Goal: Transaction & Acquisition: Purchase product/service

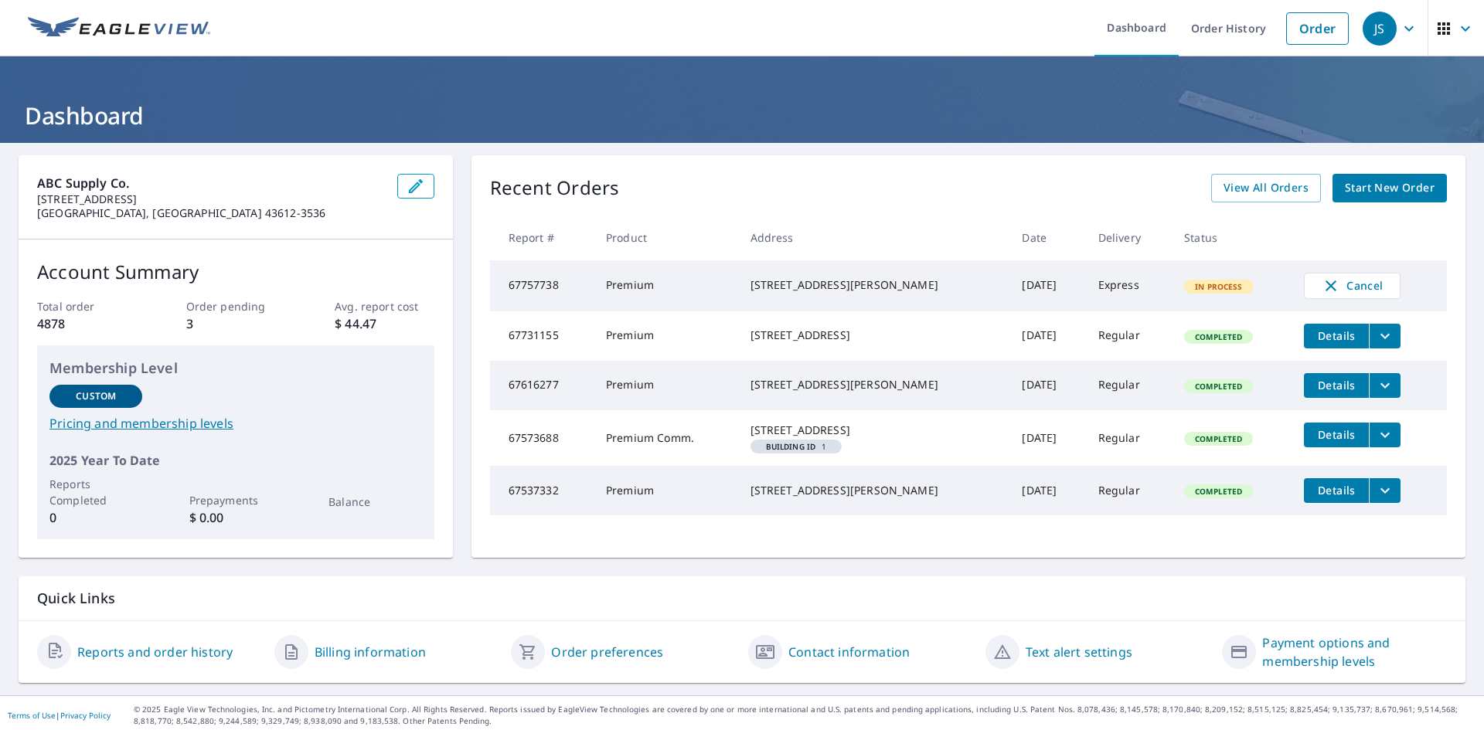
click at [1370, 189] on span "Start New Order" at bounding box center [1390, 188] width 90 height 19
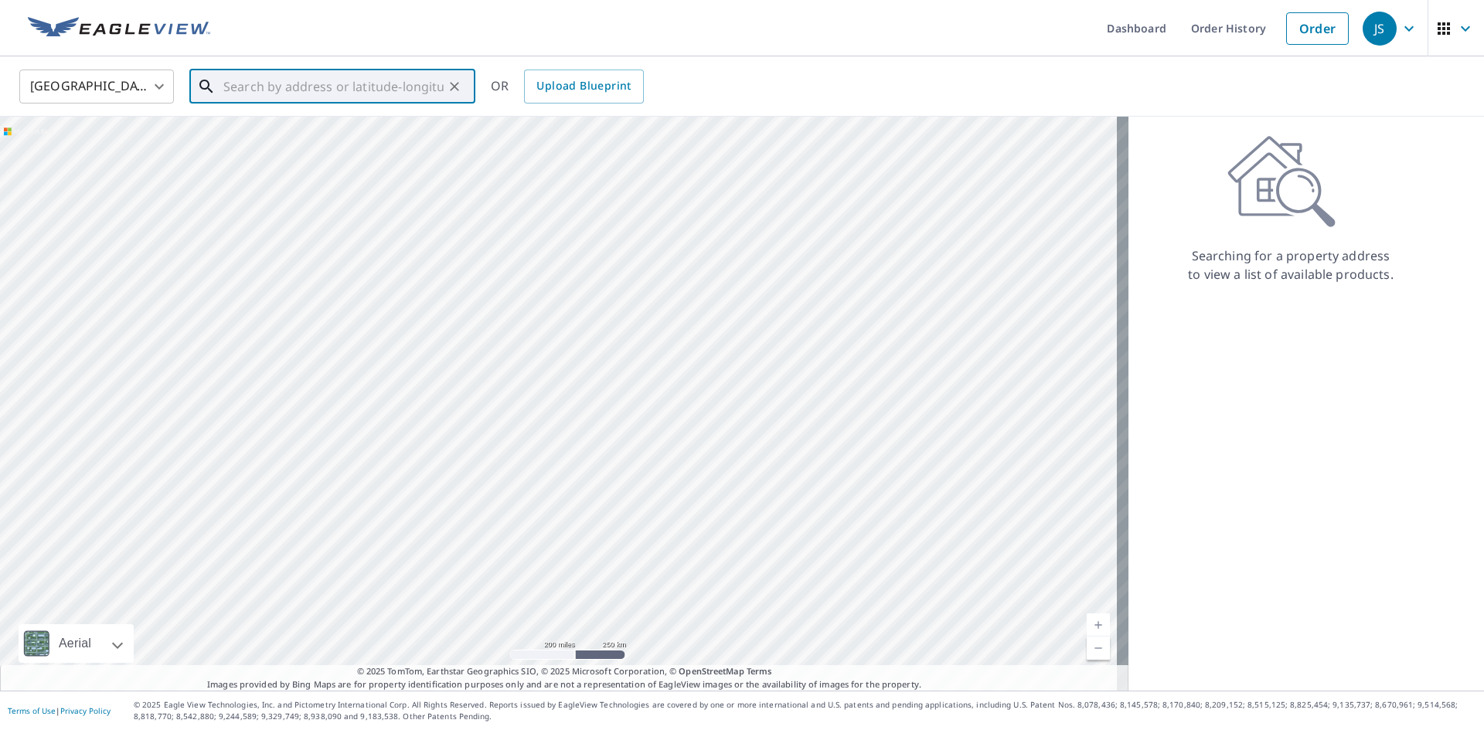
click at [263, 86] on input "text" at bounding box center [333, 86] width 220 height 43
type input "[STREET_ADDRESS][PERSON_NAME]"
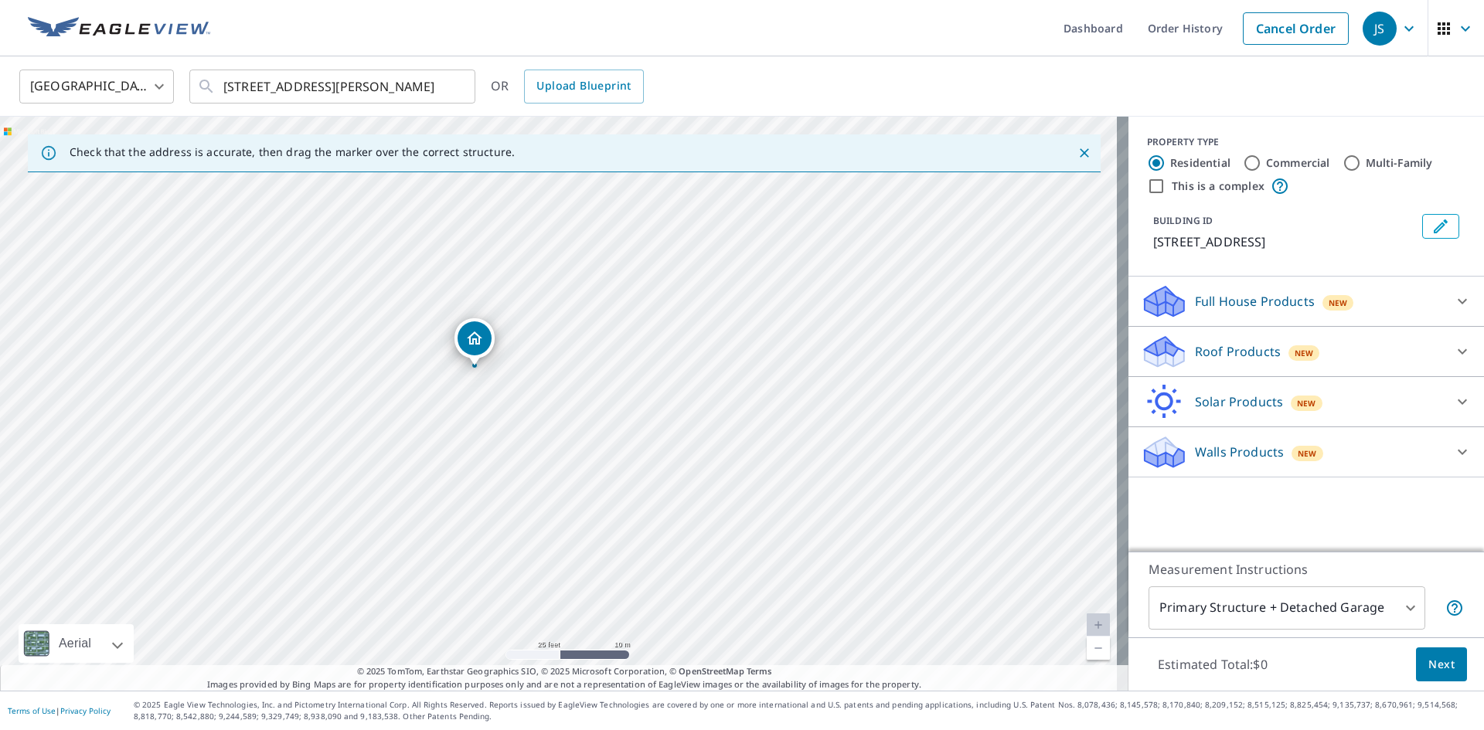
click at [1314, 351] on div "Roof Products New" at bounding box center [1292, 352] width 303 height 36
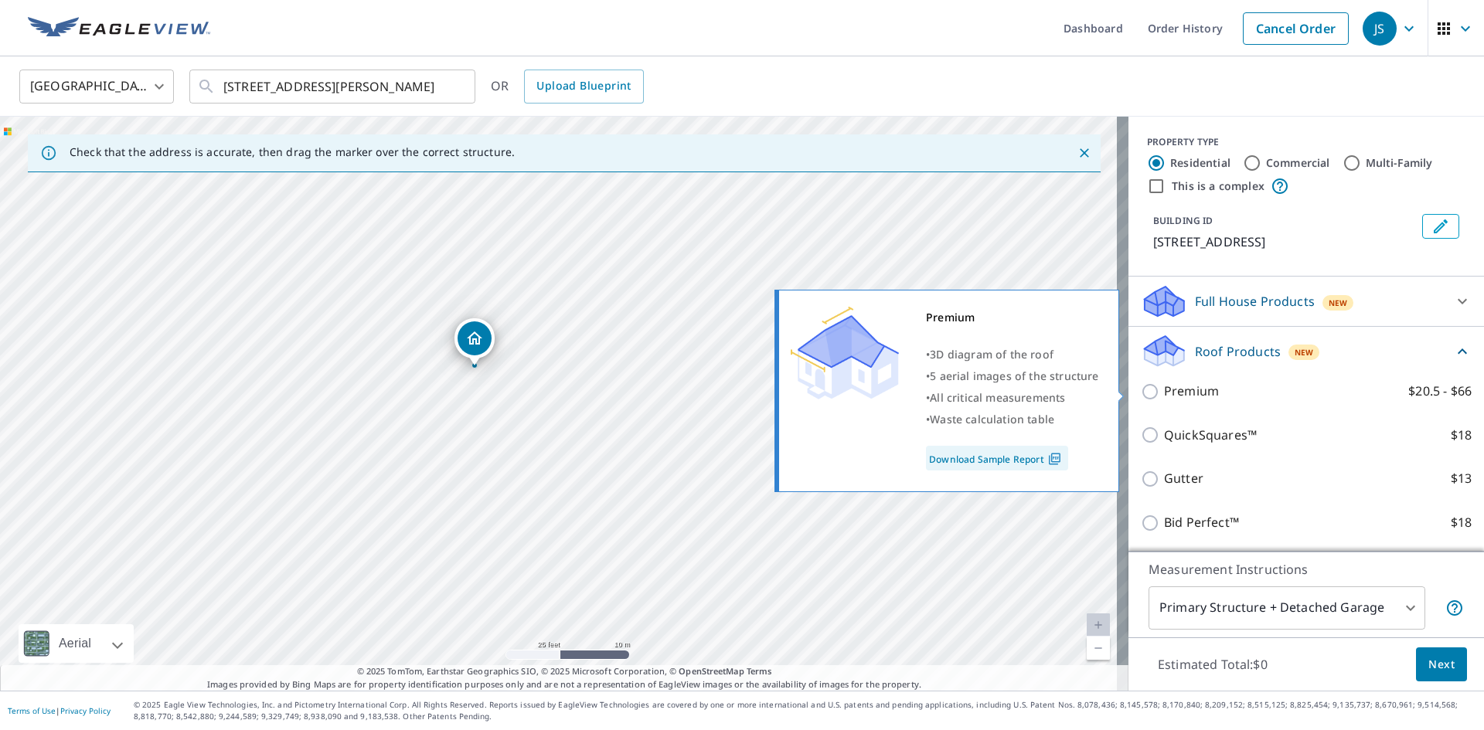
click at [1164, 393] on p "Premium" at bounding box center [1191, 391] width 55 height 19
click at [1157, 393] on input "Premium $20.5 - $66" at bounding box center [1152, 392] width 23 height 19
checkbox input "true"
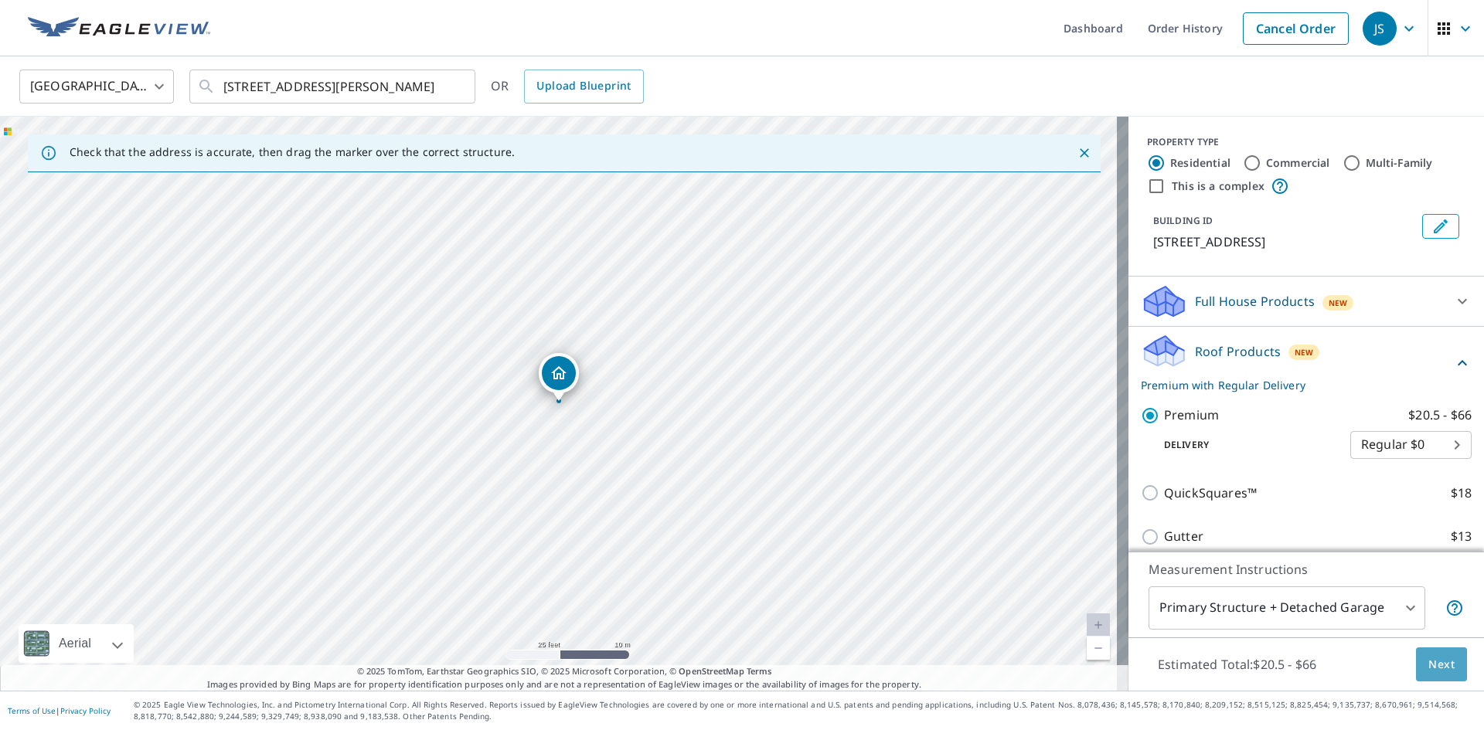
click at [1445, 665] on button "Next" at bounding box center [1441, 665] width 51 height 35
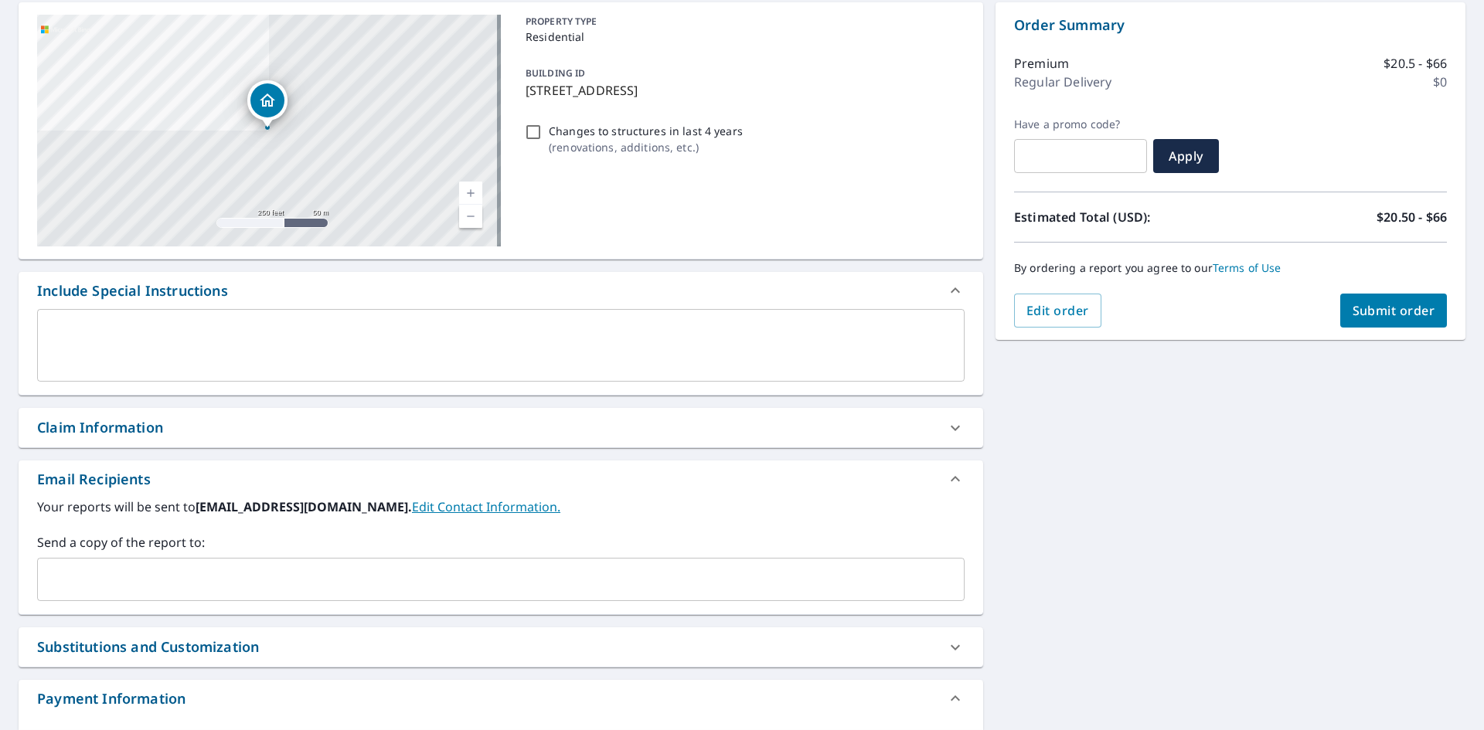
scroll to position [155, 0]
click at [226, 572] on input "text" at bounding box center [489, 577] width 890 height 29
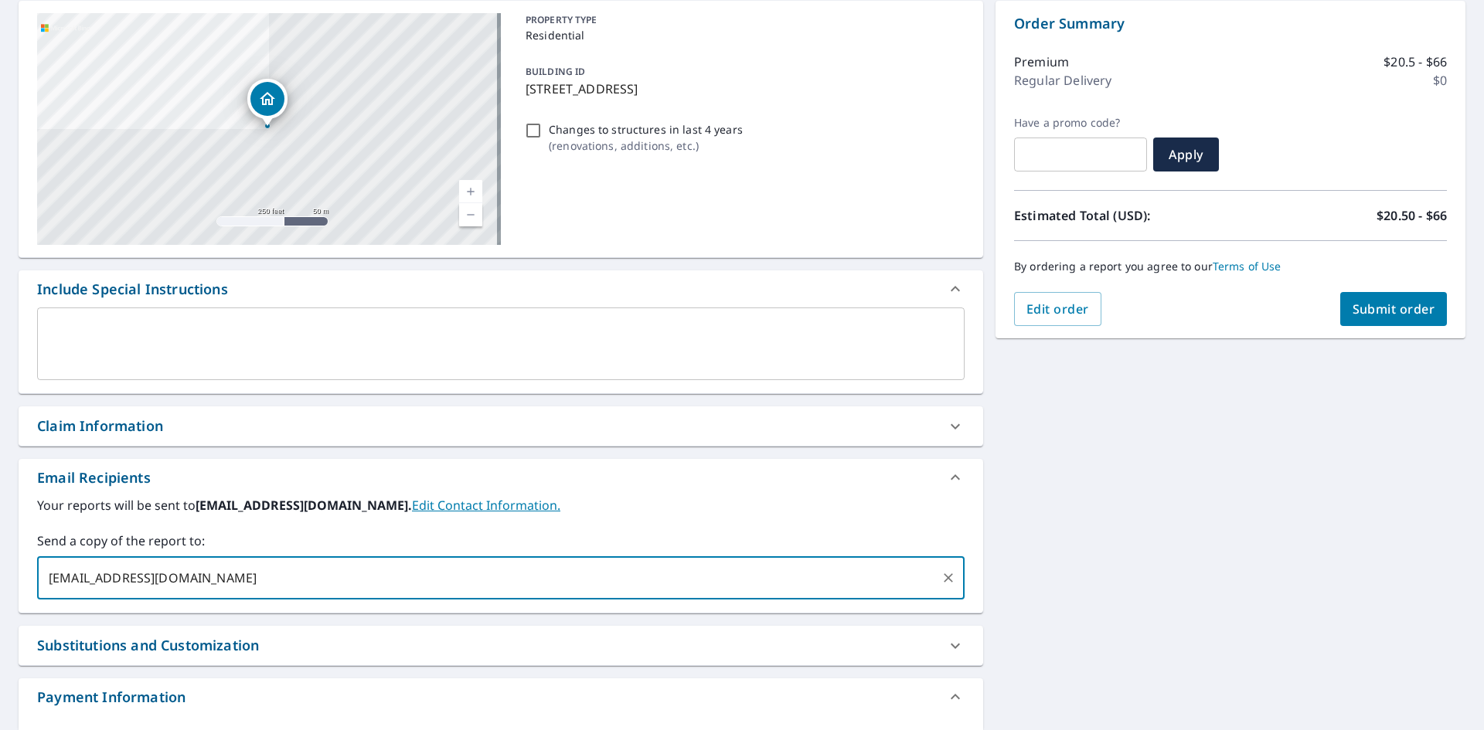
type input "[EMAIL_ADDRESS][DOMAIN_NAME];"
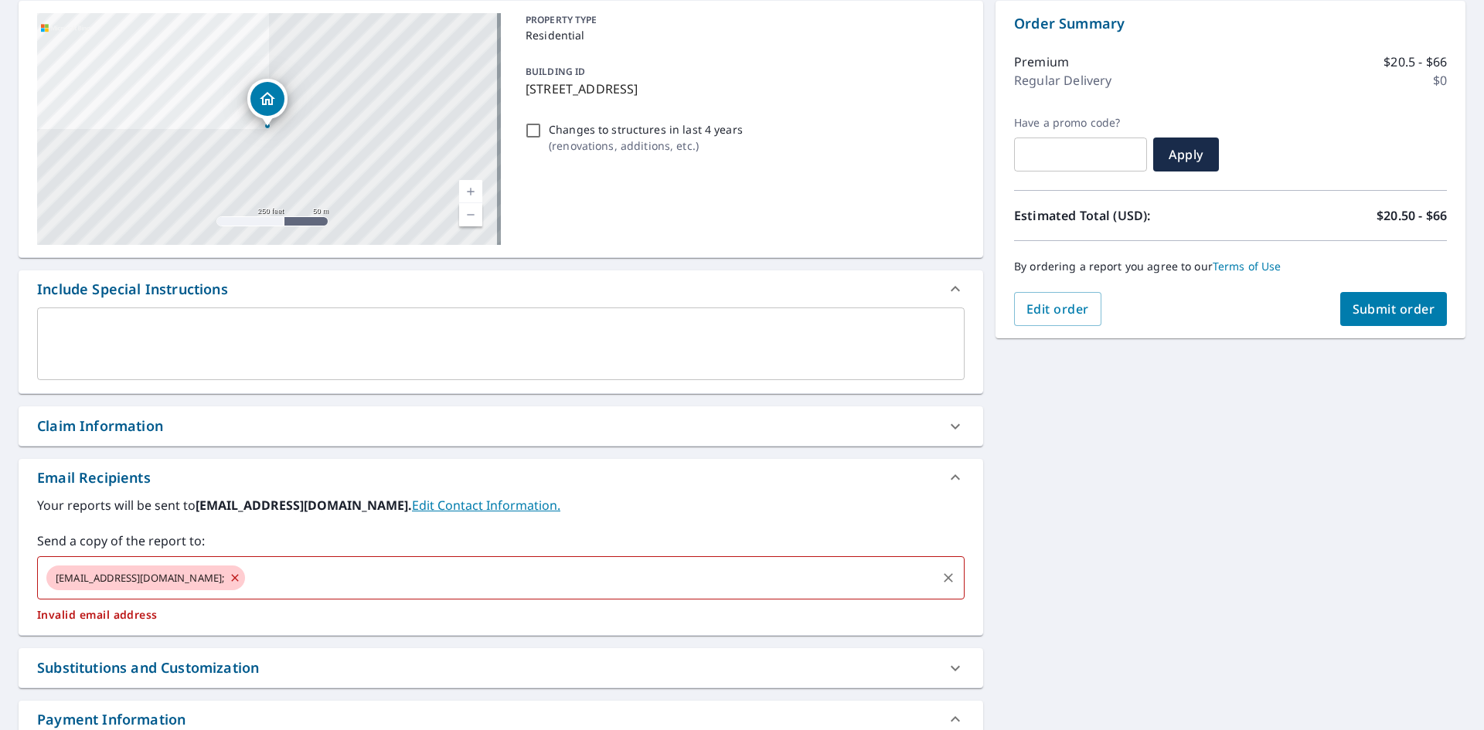
type input "="
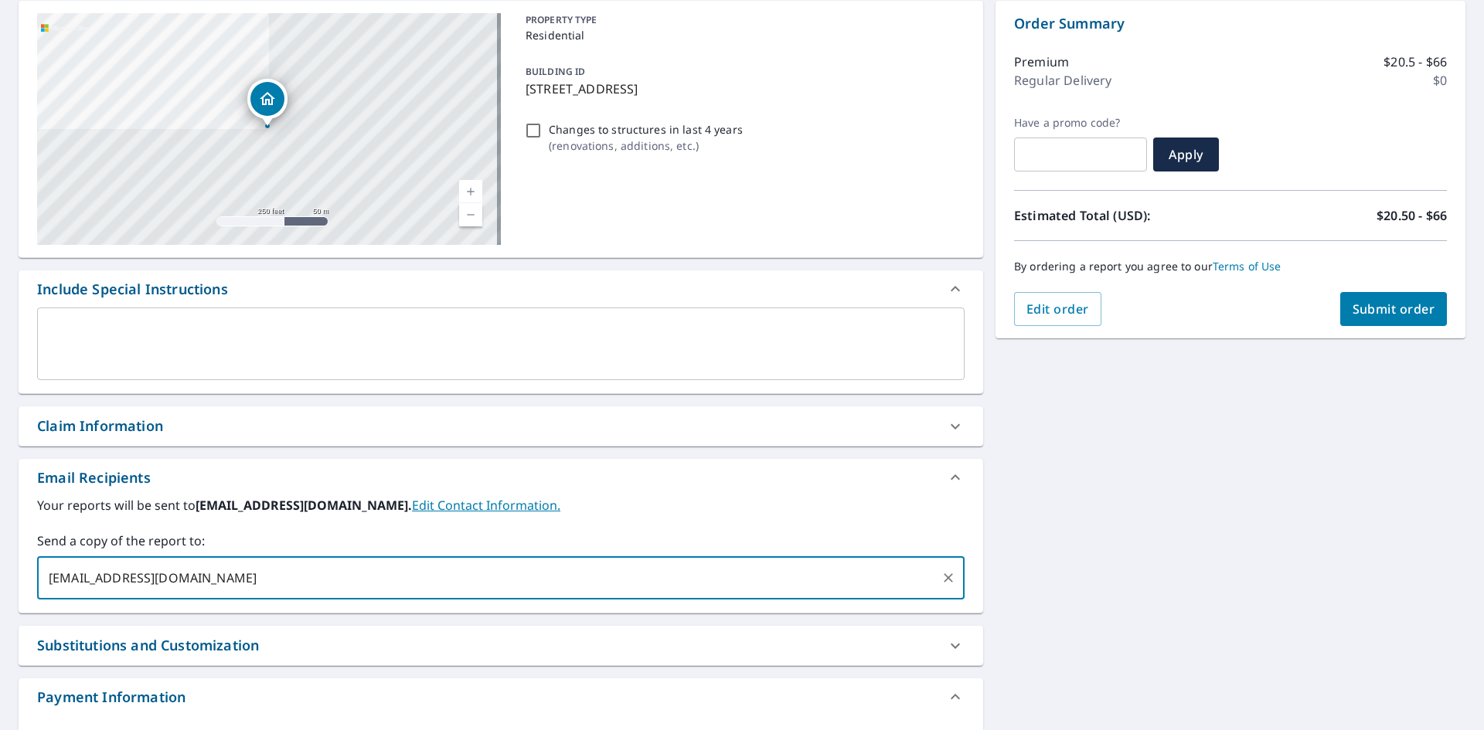
type input "[EMAIL_ADDRESS][DOMAIN_NAME]"
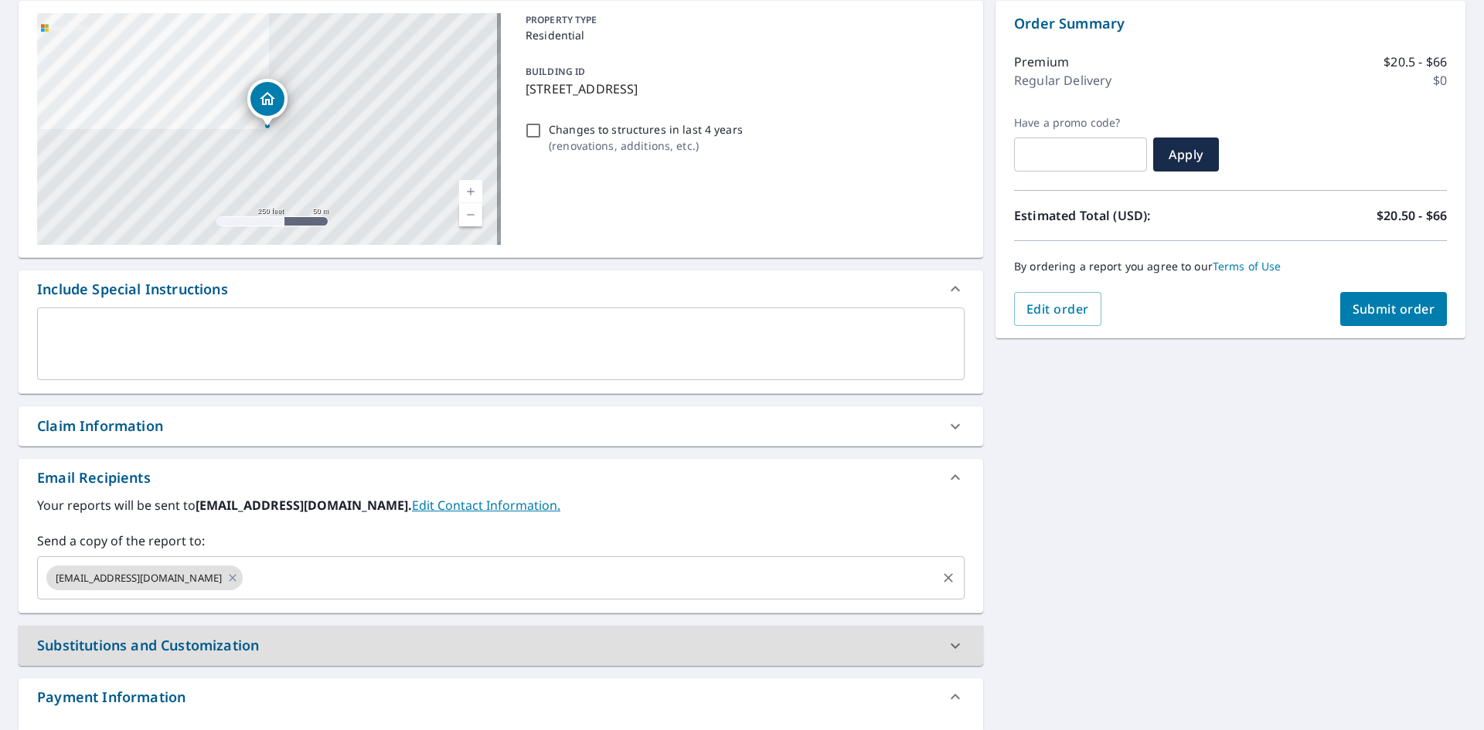
click at [276, 594] on div "[EMAIL_ADDRESS][DOMAIN_NAME] ​" at bounding box center [500, 577] width 927 height 43
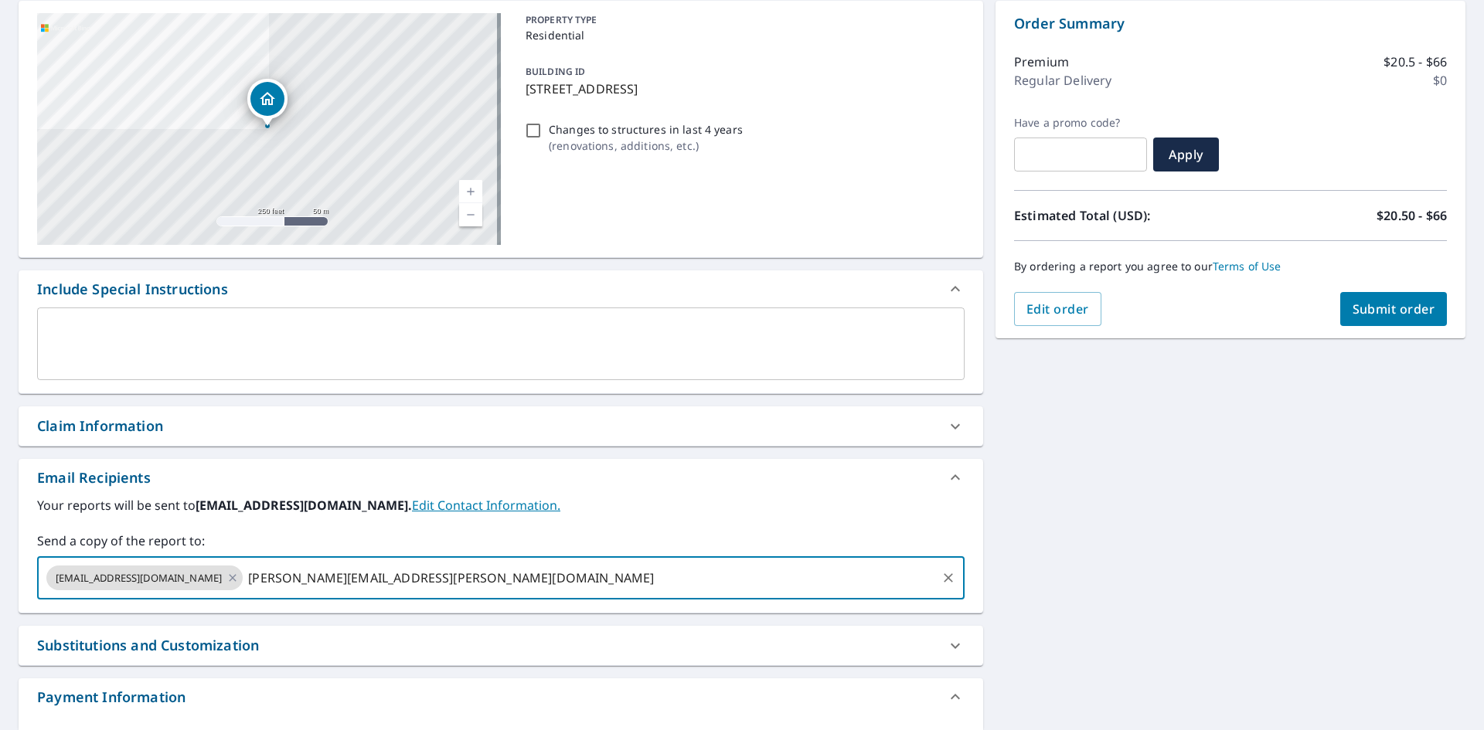
type input "[PERSON_NAME][EMAIL_ADDRESS][PERSON_NAME][DOMAIN_NAME]"
click at [605, 573] on input "text" at bounding box center [769, 577] width 329 height 29
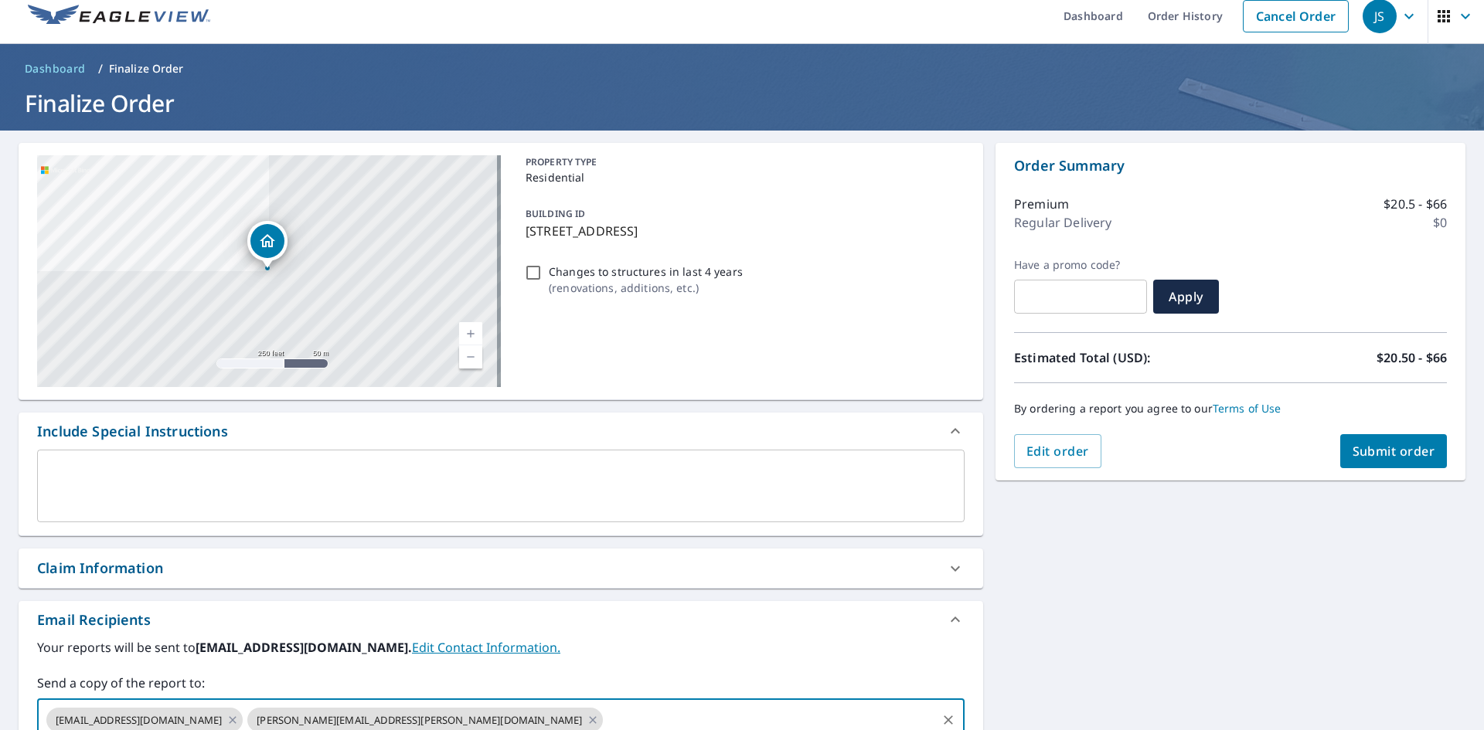
scroll to position [0, 0]
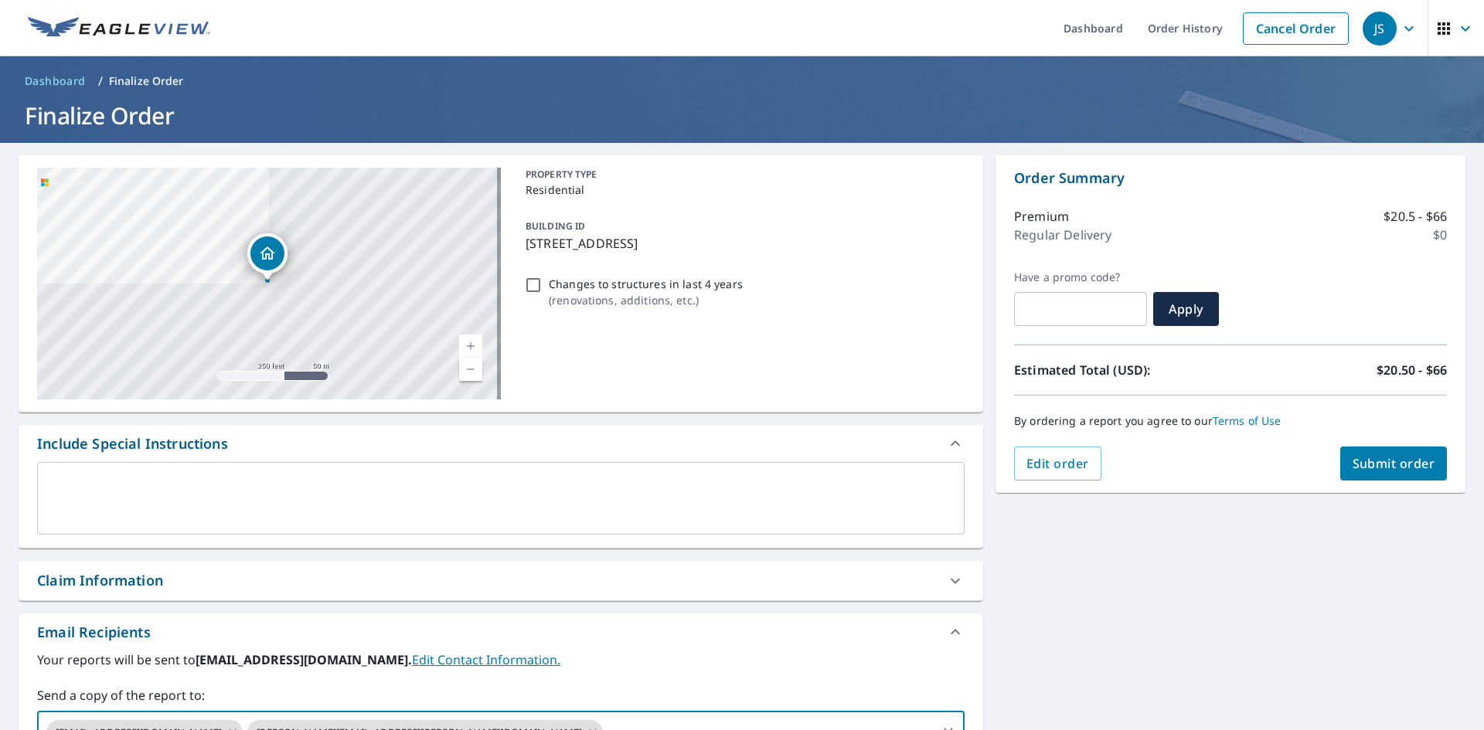
click at [1408, 470] on span "Submit order" at bounding box center [1393, 463] width 83 height 17
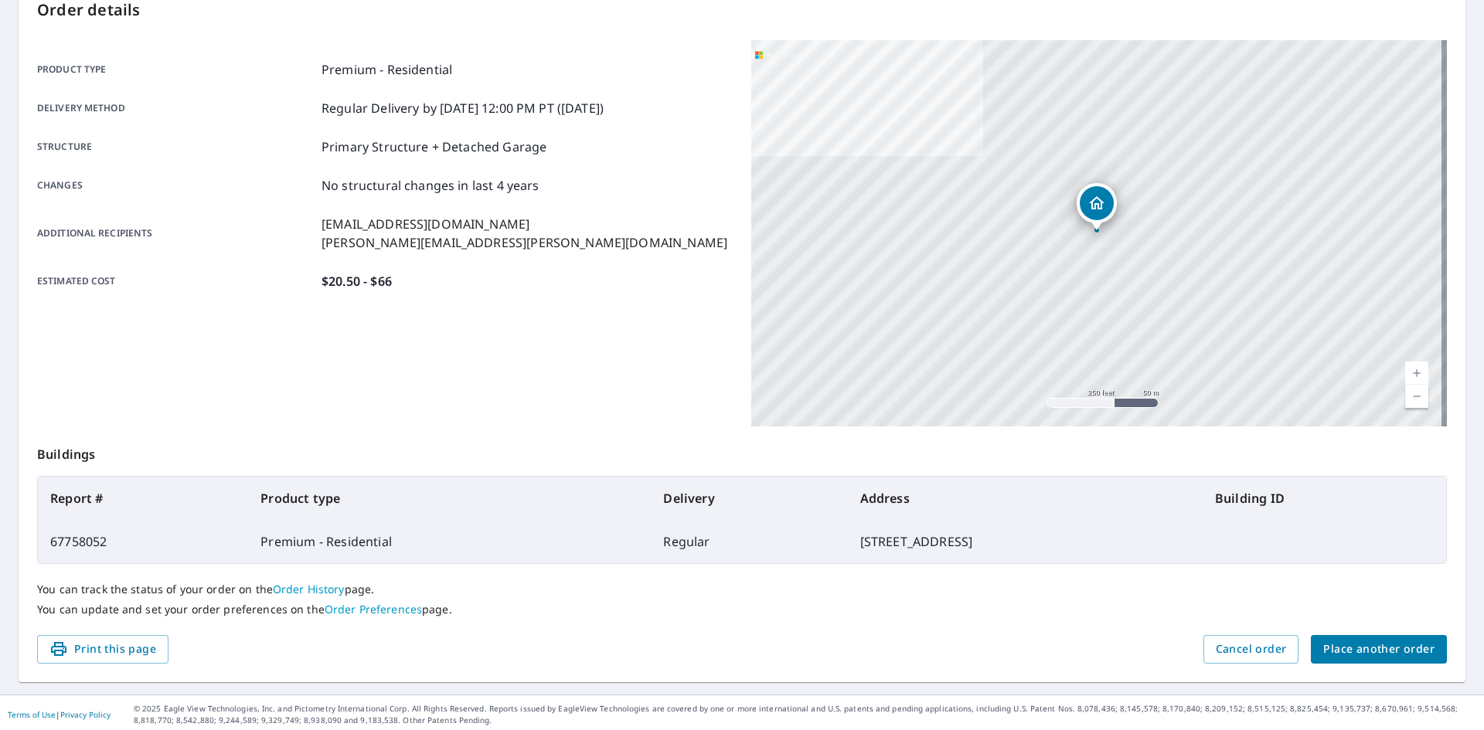
scroll to position [179, 0]
